Goal: Information Seeking & Learning: Check status

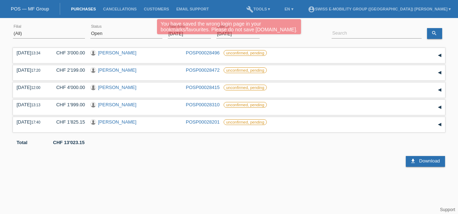
click at [116, 34] on div "You have saved the wrong login page in your bookmarks/favourites. Please do not…" at bounding box center [228, 27] width 274 height 17
click at [37, 35] on select "(All) Aarau Alexand'Ro Edouard'O Passion Vélo SàRL Basel Bern City Bern Expo Be…" at bounding box center [49, 33] width 72 height 9
click at [122, 29] on div "You have saved the wrong login page in your bookmarks/favourites. Please do not…" at bounding box center [228, 27] width 274 height 17
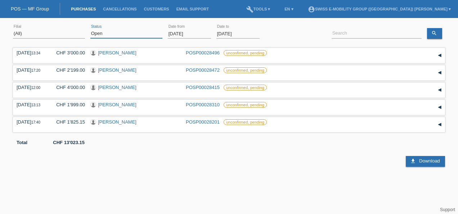
click at [128, 35] on select "(All) New Open Returned Stepped back / Cancelled Completed" at bounding box center [126, 33] width 72 height 9
select select "ALL"
click at [90, 29] on select "(All) New Open Returned Stepped back / Cancelled Completed" at bounding box center [126, 33] width 72 height 9
click at [196, 35] on input "01.10.2025" at bounding box center [189, 33] width 43 height 9
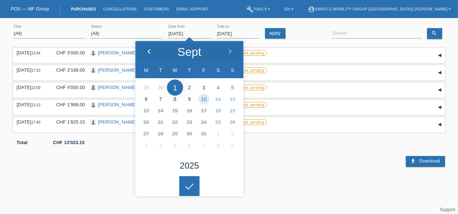
click at [150, 46] on div at bounding box center [148, 52] width 27 height 22
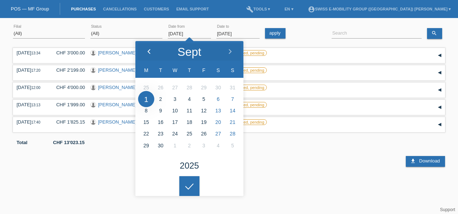
click at [150, 46] on div at bounding box center [148, 52] width 27 height 22
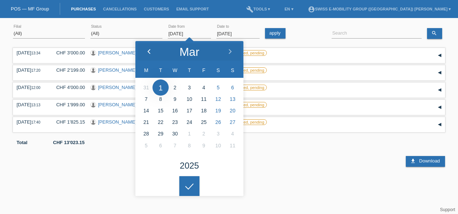
click at [150, 46] on div at bounding box center [148, 52] width 27 height 22
click at [148, 50] on icon at bounding box center [149, 52] width 6 height 6
type input "01.02.2025"
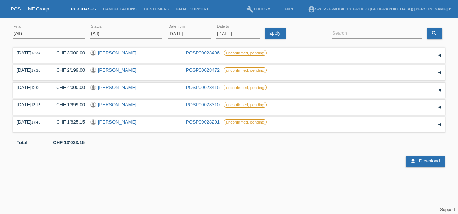
click at [194, 167] on html "You have saved the wrong login page in your bookmarks/favourites. Please do not…" at bounding box center [229, 83] width 458 height 167
click at [437, 34] on link "search" at bounding box center [434, 33] width 15 height 11
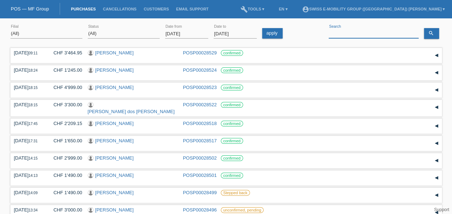
click at [383, 29] on input at bounding box center [374, 33] width 90 height 9
paste input "Ciriello Luigi"
type input "Ciriello Luigi"
click at [435, 33] on link "search" at bounding box center [431, 33] width 15 height 11
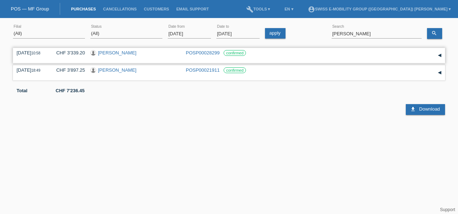
click at [209, 55] on link "POSP00028299" at bounding box center [203, 52] width 34 height 5
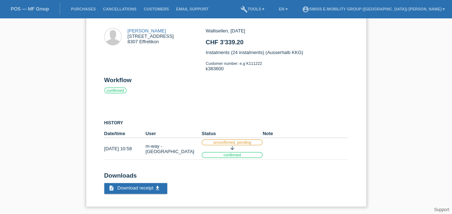
scroll to position [15, 0]
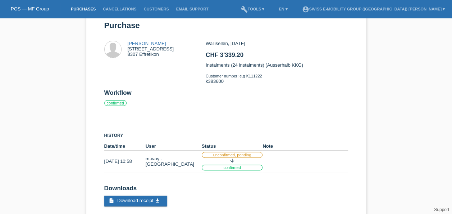
click at [97, 9] on link "Purchases" at bounding box center [83, 9] width 32 height 4
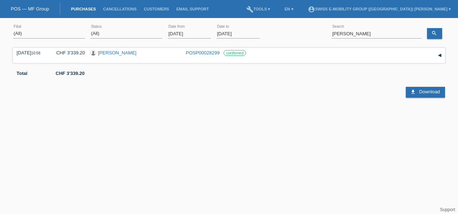
click at [181, 36] on input "01.10.2025" at bounding box center [189, 33] width 43 height 9
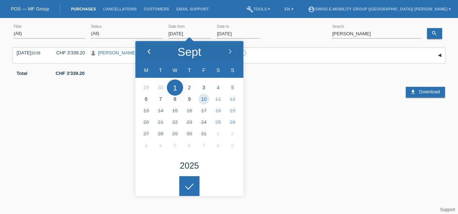
click at [148, 52] on polyline at bounding box center [149, 51] width 2 height 4
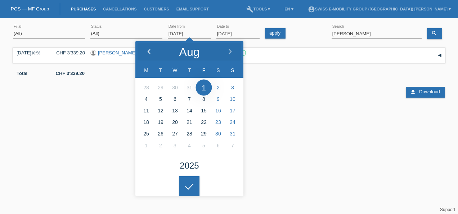
click at [148, 52] on polyline at bounding box center [149, 51] width 2 height 4
click at [146, 53] on icon at bounding box center [149, 52] width 6 height 6
type input "01.04.2025"
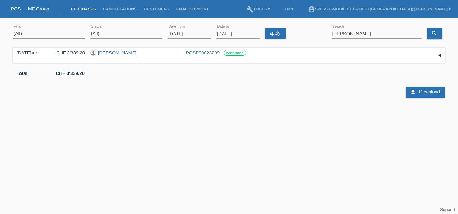
click at [191, 118] on html "POS — MF Group Purchases Cancellations Customers Email Support menu account_cir…" at bounding box center [229, 59] width 458 height 118
click at [364, 35] on input "Ciriello Luigi" at bounding box center [376, 33] width 90 height 9
click at [438, 27] on div "search" at bounding box center [436, 30] width 18 height 17
click at [438, 32] on link "search" at bounding box center [434, 33] width 15 height 11
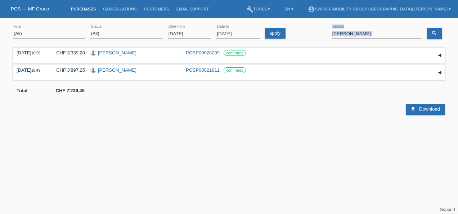
drag, startPoint x: 347, startPoint y: 40, endPoint x: 347, endPoint y: 36, distance: 3.6
click at [347, 36] on div "Luigi error Search" at bounding box center [376, 34] width 90 height 24
click at [347, 36] on input "Luigi" at bounding box center [376, 33] width 90 height 9
paste input "nguyen vinh"
click at [426, 35] on div "(All) Aarau Alexand'Ro Edouard'O Passion Vélo SàRL Basel Bern City Bern Expo Be…" at bounding box center [229, 34] width 432 height 24
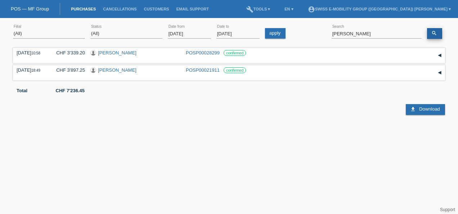
click at [434, 35] on icon "search" at bounding box center [434, 33] width 6 height 6
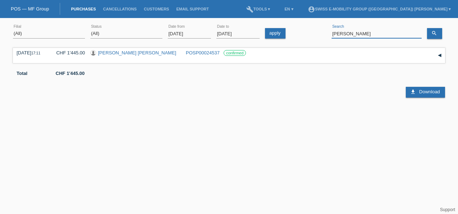
click at [358, 34] on input "nguyen vinh" at bounding box center [376, 33] width 90 height 9
click at [347, 33] on input "nguyen vinh" at bounding box center [376, 33] width 90 height 9
type input "vinh"
click at [434, 32] on icon "search" at bounding box center [434, 33] width 6 height 6
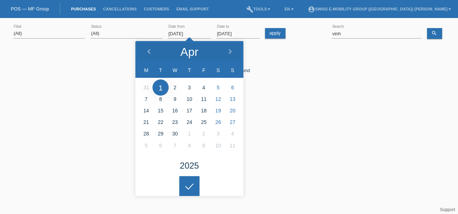
click at [181, 32] on input "01.04.2025" at bounding box center [189, 33] width 43 height 9
click at [149, 55] on div at bounding box center [148, 52] width 27 height 22
type input "01.01.2025"
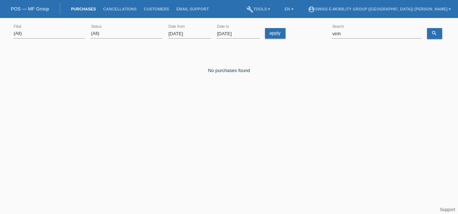
click at [195, 118] on html "POS — MF Group Purchases Cancellations Customers Email Support menu account_cir…" at bounding box center [229, 59] width 458 height 118
click at [436, 37] on link "search" at bounding box center [434, 33] width 15 height 11
click at [347, 37] on input "vinh" at bounding box center [376, 33] width 90 height 9
type input "v"
paste input "nguyen vinh"
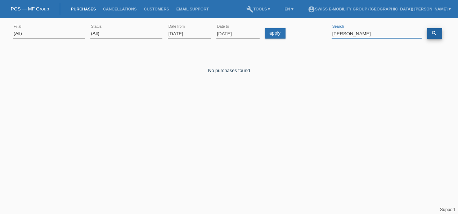
type input "nguyen vinh"
click at [432, 30] on link "search" at bounding box center [434, 33] width 15 height 11
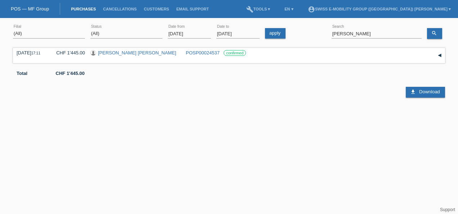
click at [182, 33] on input "01.01.2025" at bounding box center [189, 33] width 43 height 9
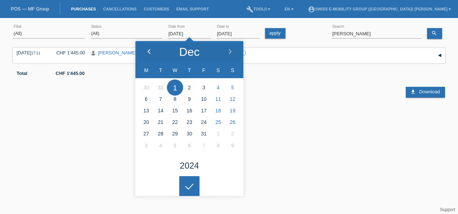
click at [145, 51] on div at bounding box center [148, 52] width 27 height 22
type input "01.12.2024"
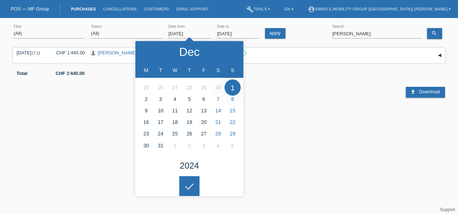
click at [296, 79] on div at bounding box center [193, 78] width 360 height 5
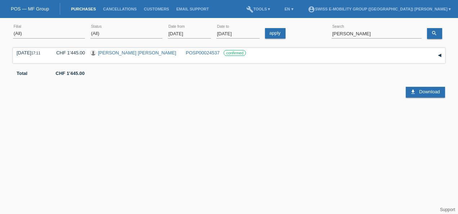
click at [296, 79] on div at bounding box center [193, 78] width 360 height 5
click at [402, 27] on div "nguyen vinh error Search" at bounding box center [376, 34] width 90 height 24
click at [410, 32] on input "nguyen vinh" at bounding box center [376, 33] width 90 height 9
click at [433, 35] on icon "search" at bounding box center [434, 33] width 6 height 6
click at [370, 58] on div "07.07.2025 17:11 CHF 1'445.00 Duy Tam Nguyen POSP00024537 confirmed" at bounding box center [229, 55] width 424 height 11
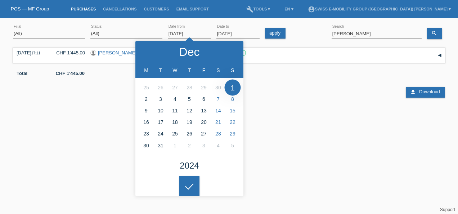
click at [180, 35] on input "01.12.2024" at bounding box center [189, 33] width 43 height 9
click at [287, 58] on div "07.07.2025 17:11 CHF 1'445.00 Duy Tam Nguyen POSP00024537 confirmed" at bounding box center [229, 55] width 424 height 11
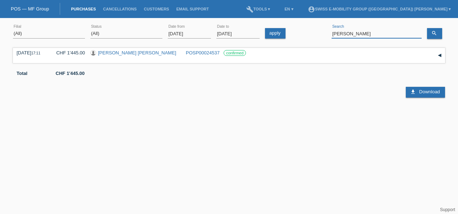
click at [357, 32] on input "nguyen vinh" at bounding box center [376, 33] width 90 height 9
click at [431, 33] on icon "search" at bounding box center [434, 33] width 6 height 6
click at [363, 31] on input "nguyen" at bounding box center [376, 33] width 90 height 9
paste input "Nicolicea Adina"
click at [430, 32] on link "search" at bounding box center [434, 33] width 15 height 11
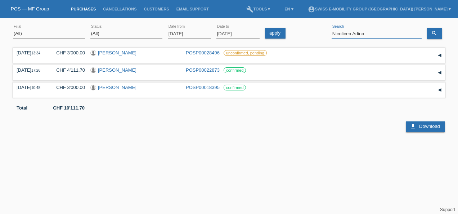
click at [351, 34] on input "Nicolicea Adina" at bounding box center [376, 33] width 90 height 9
click at [437, 35] on link "search" at bounding box center [434, 33] width 15 height 11
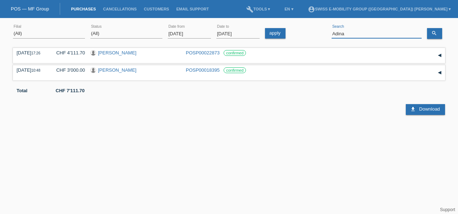
click at [349, 34] on input "Adina" at bounding box center [376, 33] width 90 height 9
click at [366, 29] on input "Adina" at bounding box center [376, 33] width 90 height 9
paste input "Nicolicea"
type input "Nicolicea"
click at [440, 35] on link "search" at bounding box center [434, 33] width 15 height 11
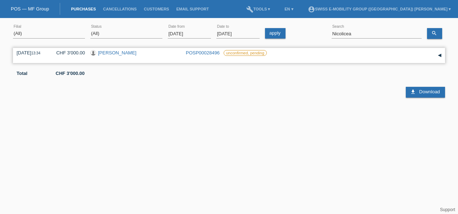
click at [210, 53] on link "POSP00028496" at bounding box center [203, 52] width 34 height 5
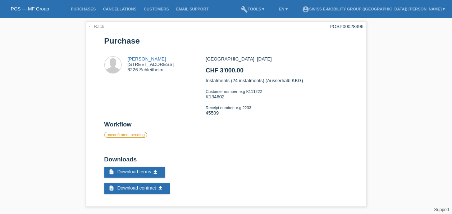
scroll to position [2, 0]
click at [165, 66] on div "Losif-Flavius Nicolicea [STREET_ADDRESS]" at bounding box center [151, 64] width 46 height 16
click at [85, 5] on li "Purchases" at bounding box center [83, 9] width 32 height 18
click at [85, 7] on li "Purchases" at bounding box center [83, 9] width 32 height 18
click at [88, 9] on link "Purchases" at bounding box center [83, 9] width 32 height 4
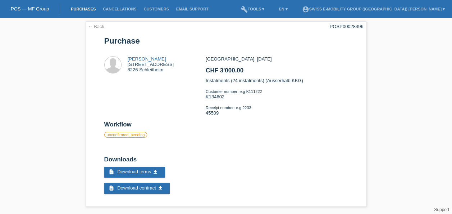
click at [88, 9] on link "Purchases" at bounding box center [83, 9] width 32 height 4
